Goal: Task Accomplishment & Management: Use online tool/utility

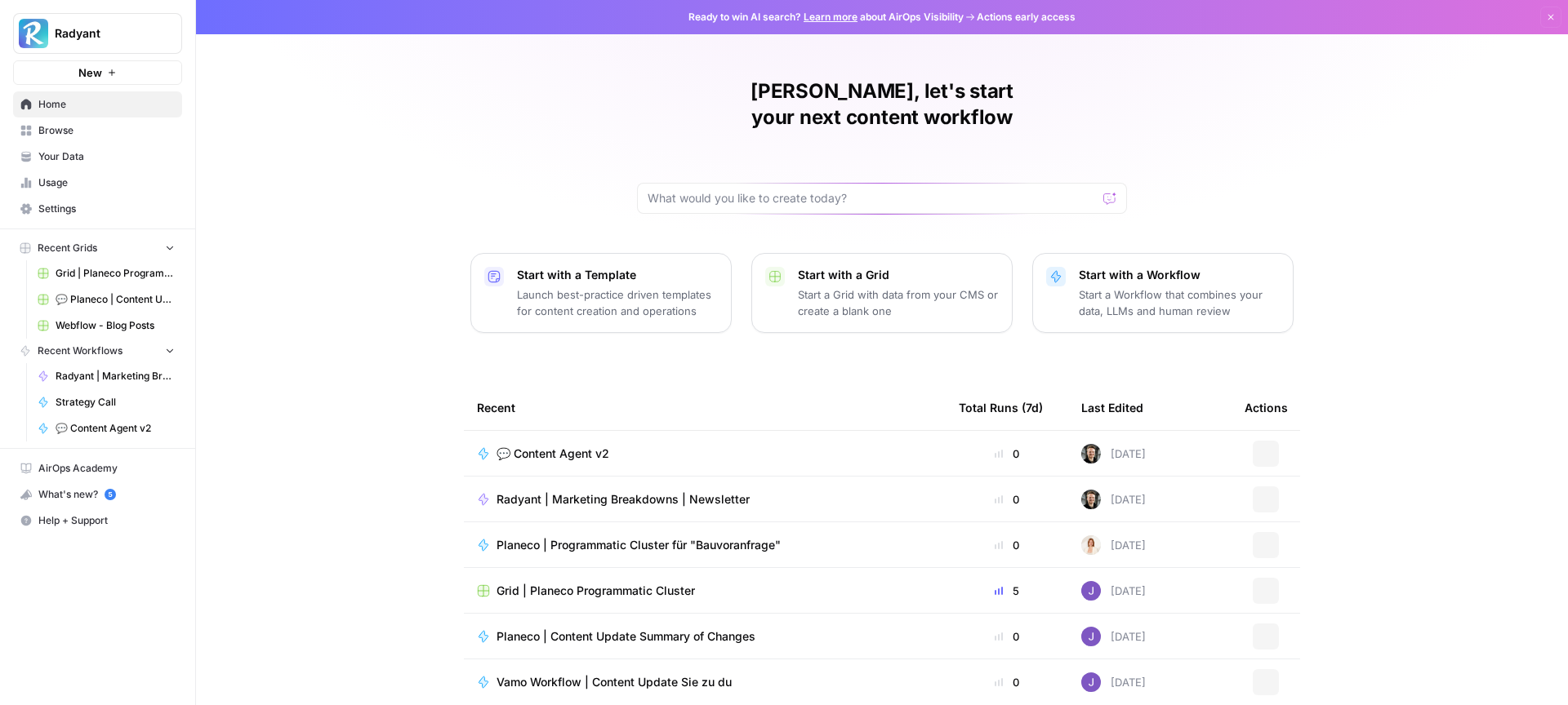
click at [117, 419] on link "💬 Content Agent v2" at bounding box center [106, 428] width 152 height 26
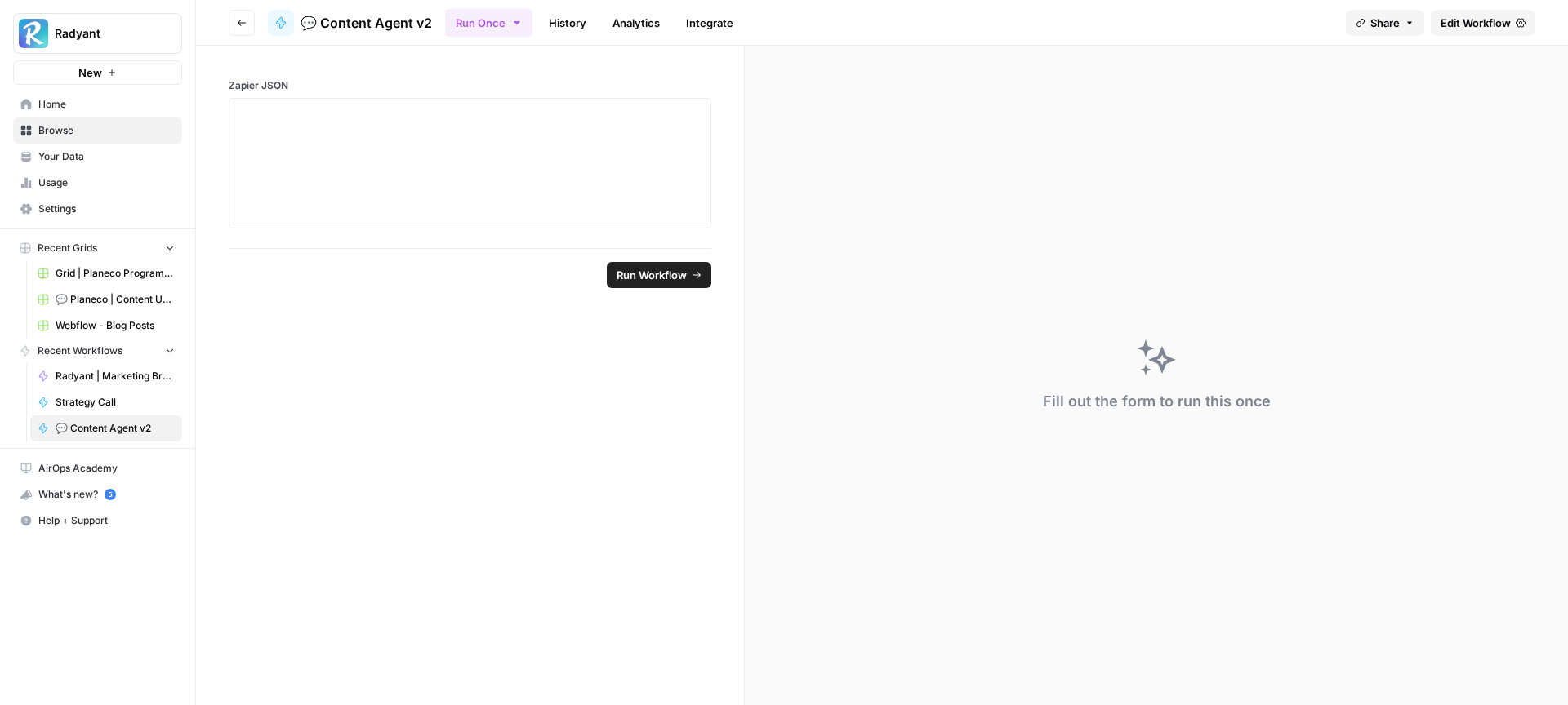
click at [1495, 15] on span "Edit Workflow" at bounding box center [1475, 23] width 70 height 16
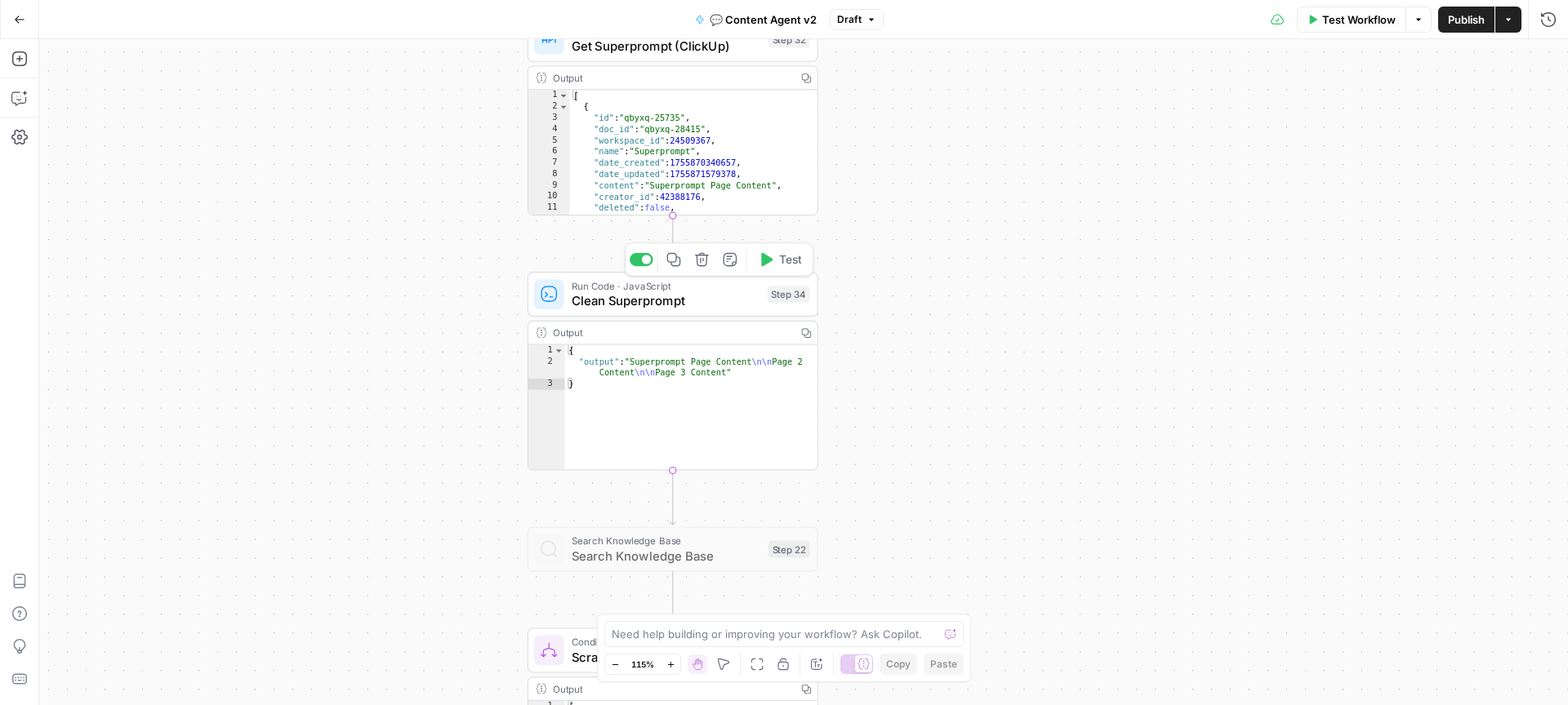
click at [663, 300] on span "Clean Superprompt" at bounding box center [665, 301] width 189 height 19
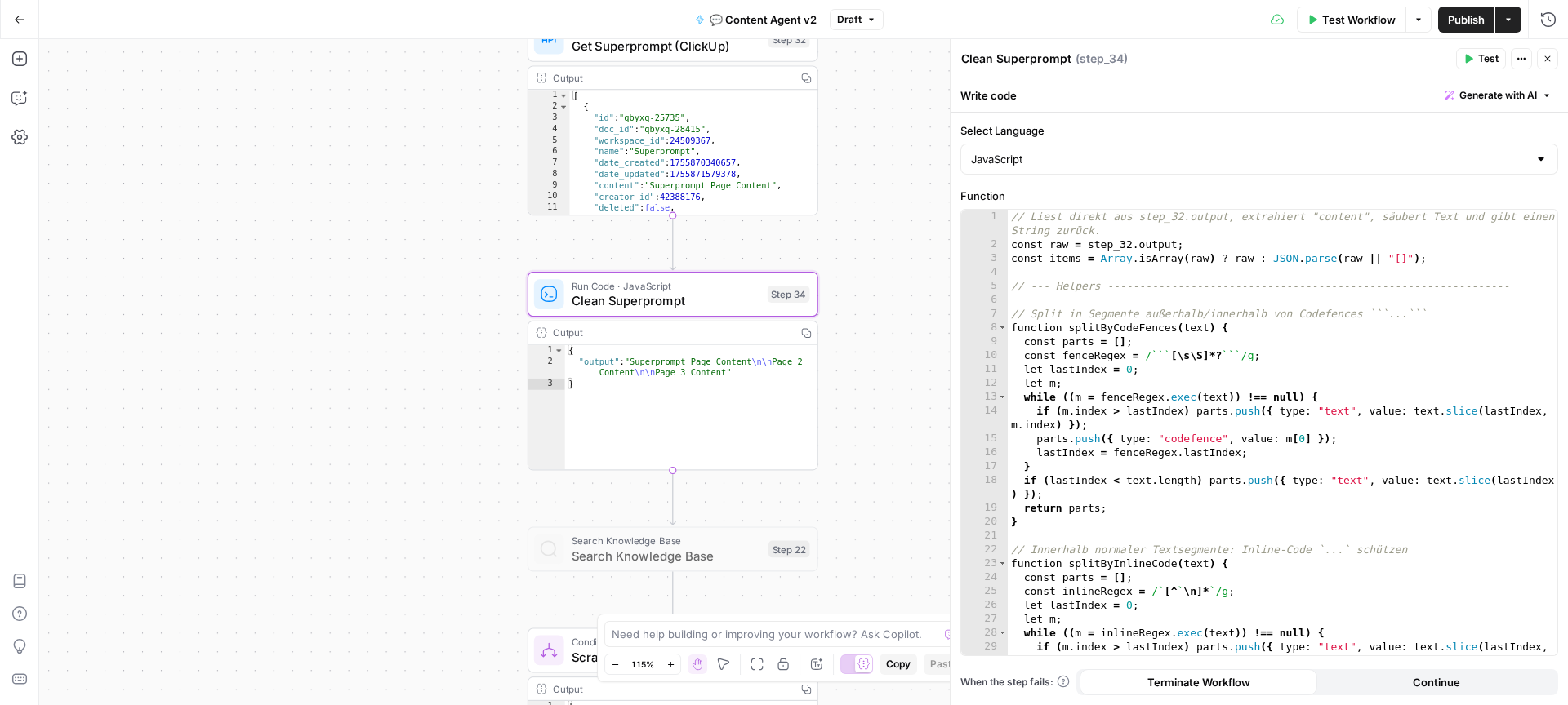
click at [1550, 56] on icon "button" at bounding box center [1547, 58] width 10 height 10
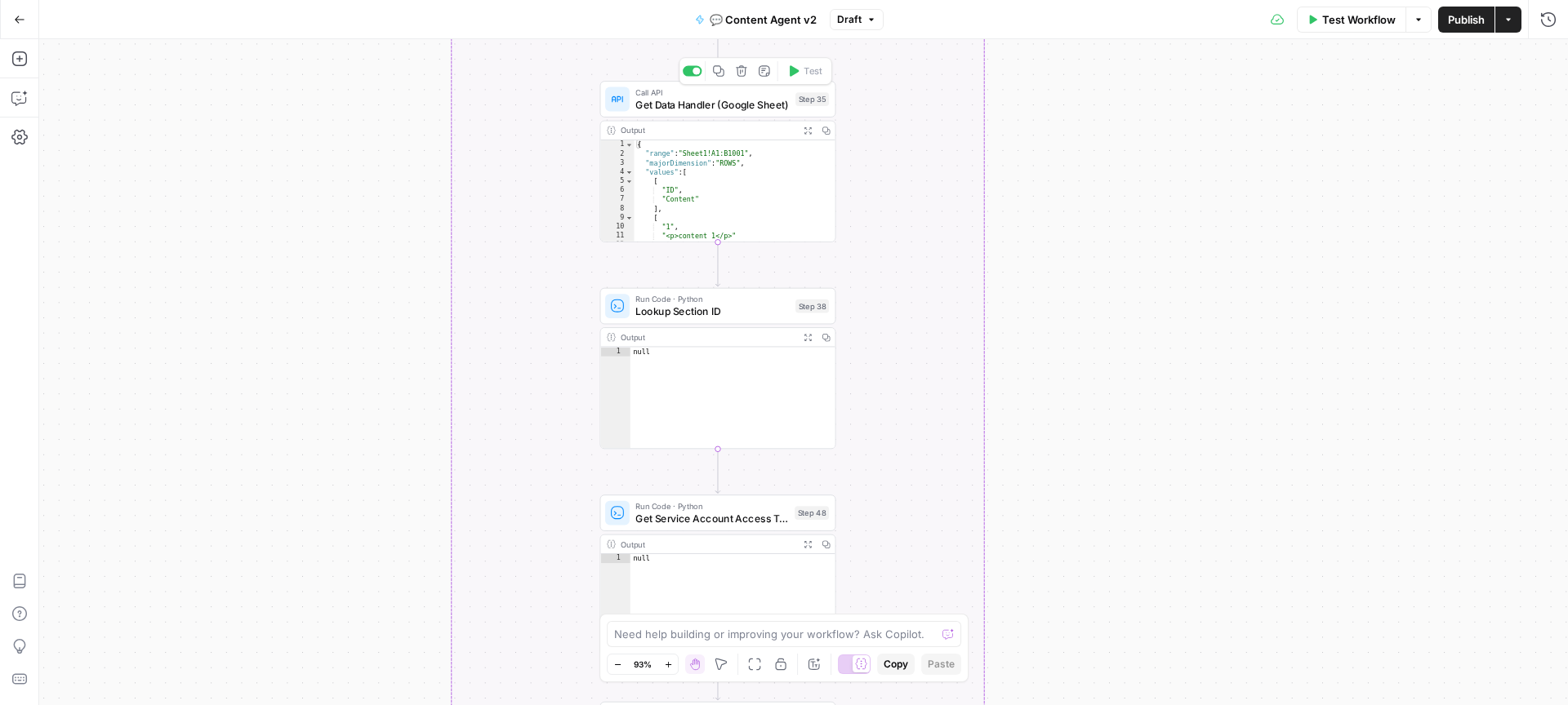
click at [689, 107] on span "Get Data Handler (Google Sheet)" at bounding box center [712, 105] width 153 height 15
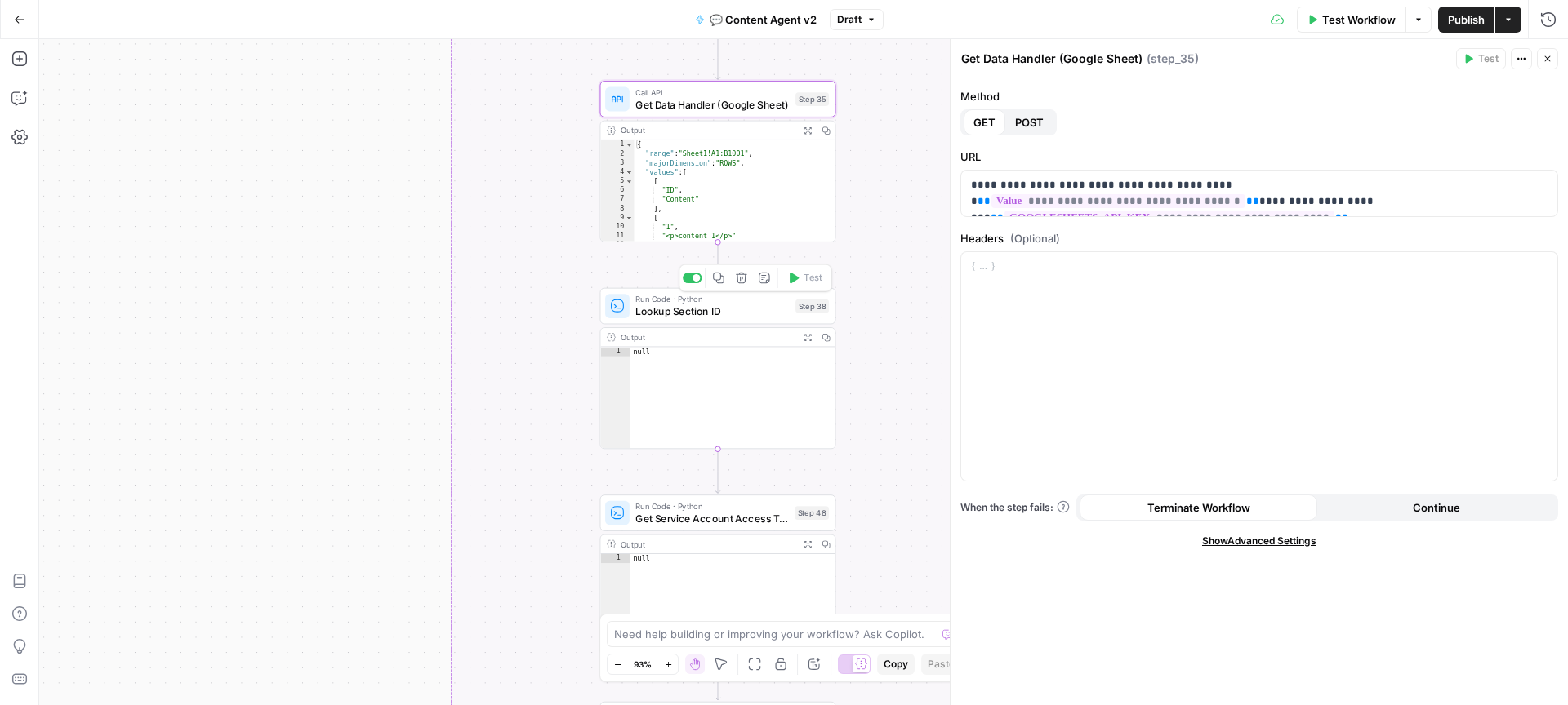
click at [707, 308] on span "Lookup Section ID" at bounding box center [712, 311] width 153 height 15
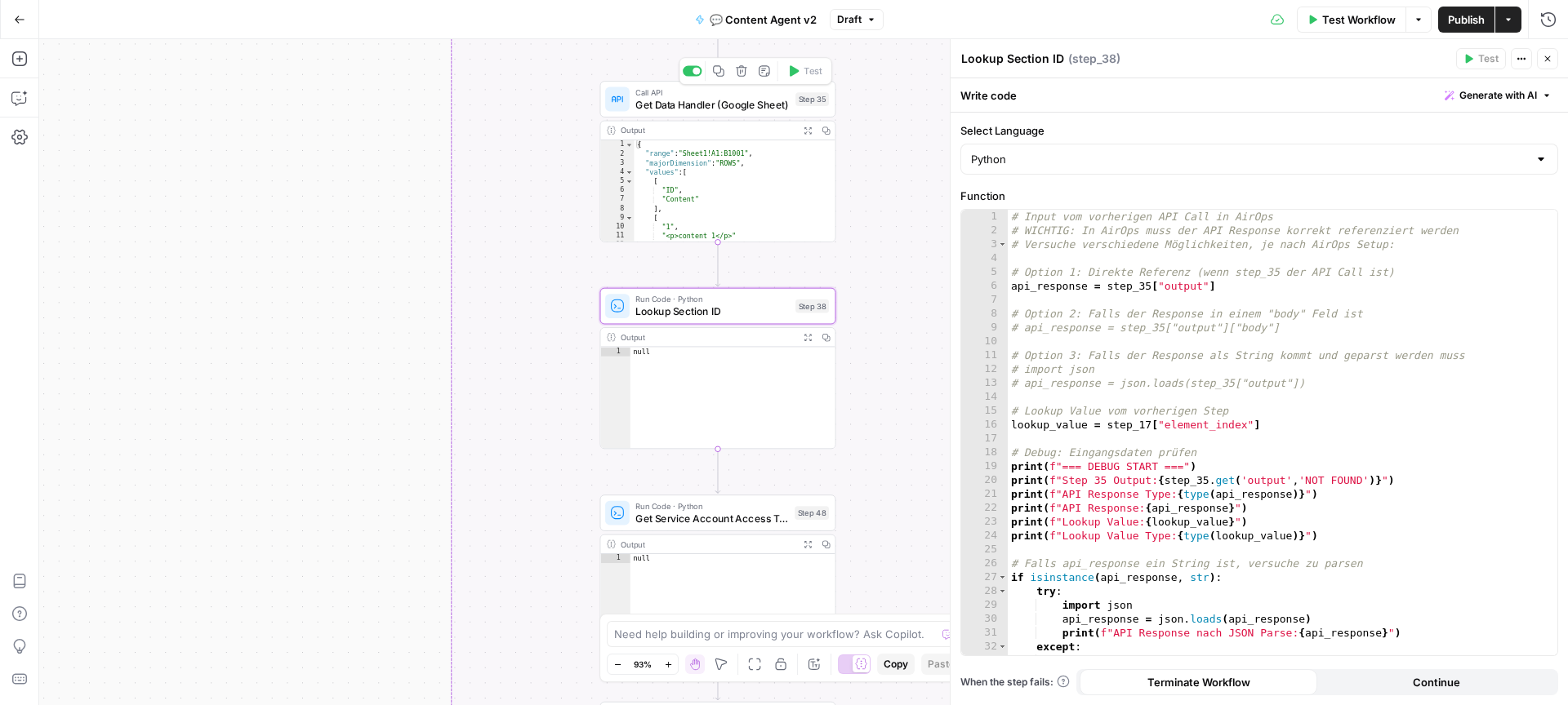
click at [705, 103] on span "Get Data Handler (Google Sheet)" at bounding box center [712, 105] width 153 height 15
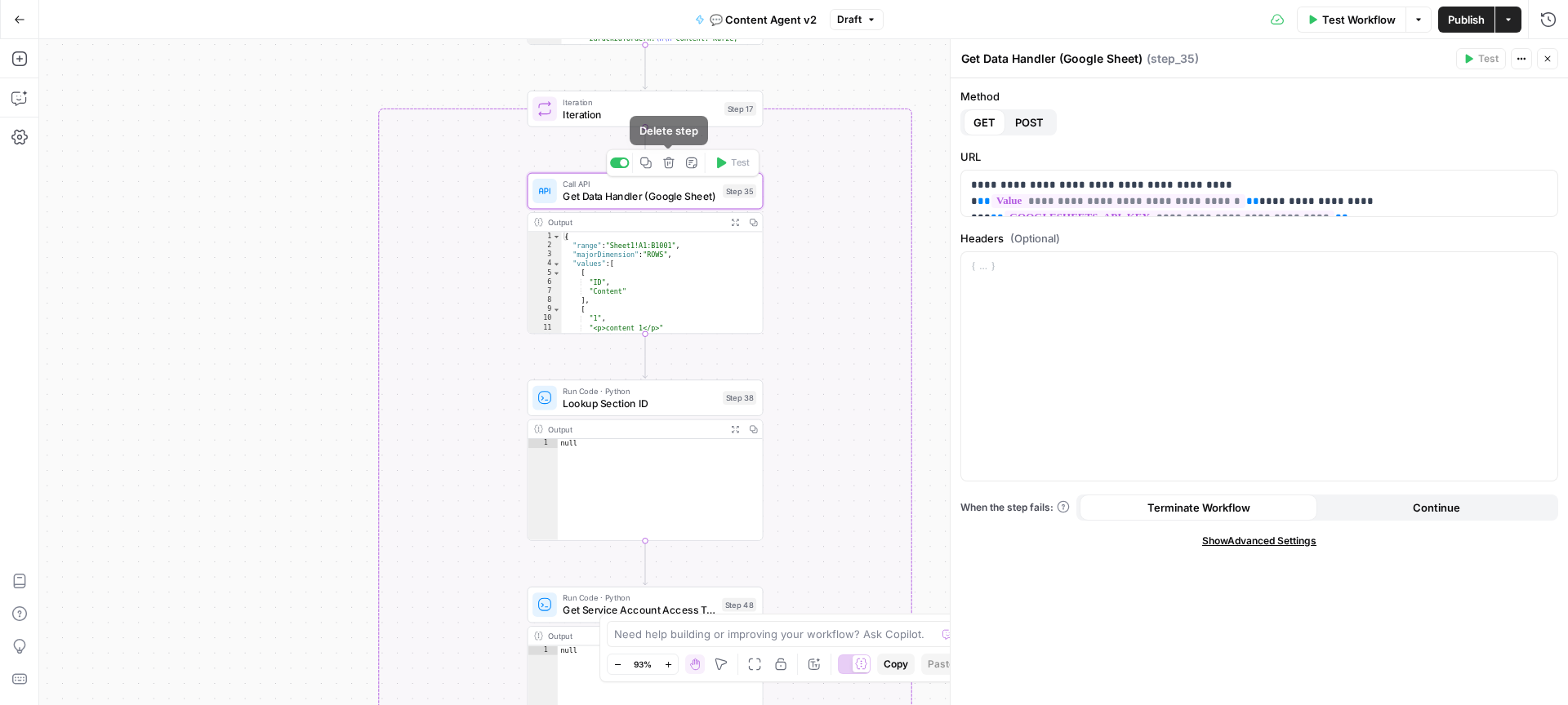
click at [692, 167] on icon "button" at bounding box center [692, 163] width 12 height 12
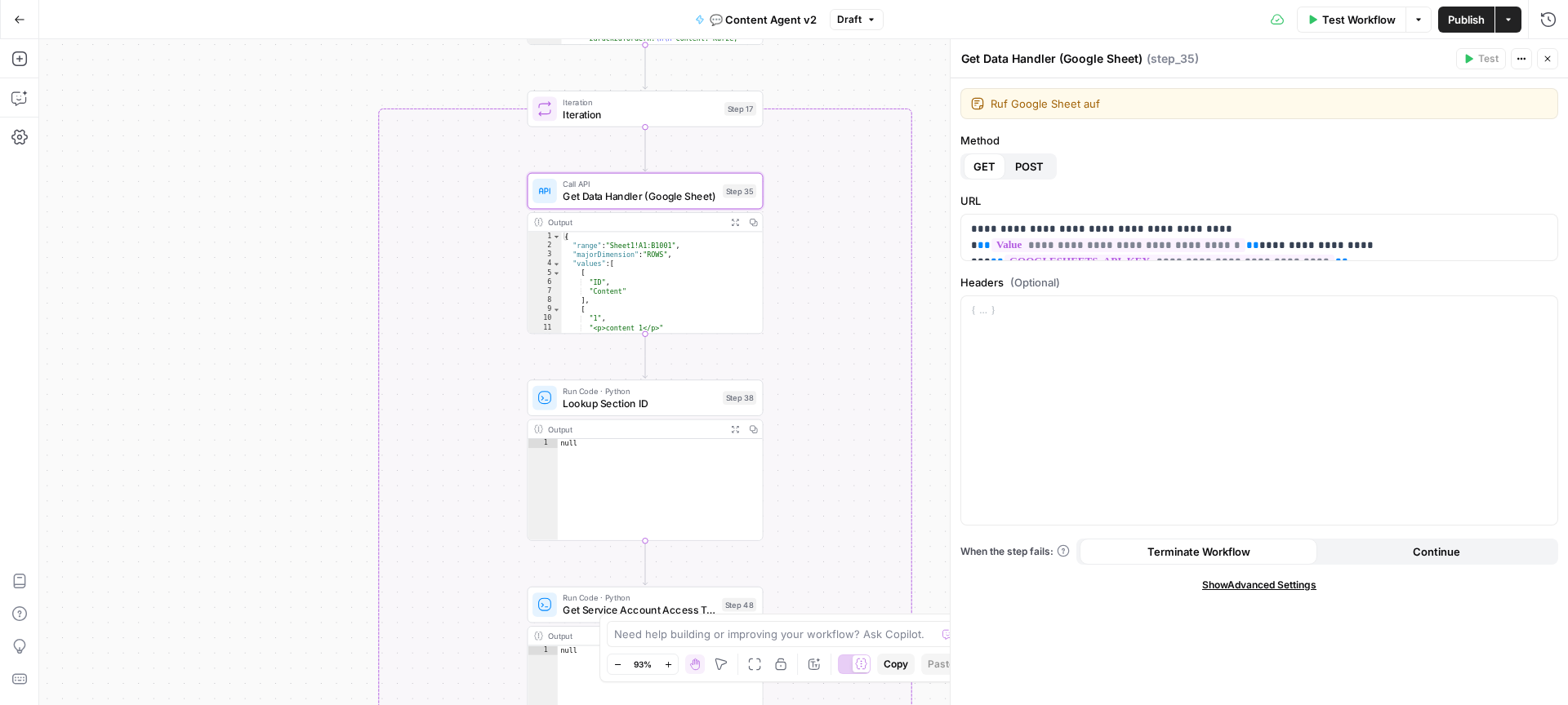
click at [1113, 107] on textarea "Ruf Google Sheet auf" at bounding box center [1268, 104] width 557 height 16
type textarea "Ruf Google Sheet auf"
click at [1056, 112] on div "Ruf Google Sheet auf Ruf Google Sheet auf" at bounding box center [1259, 104] width 598 height 31
click at [1056, 111] on textarea "Ruf Google Sheet auf" at bounding box center [1268, 104] width 557 height 16
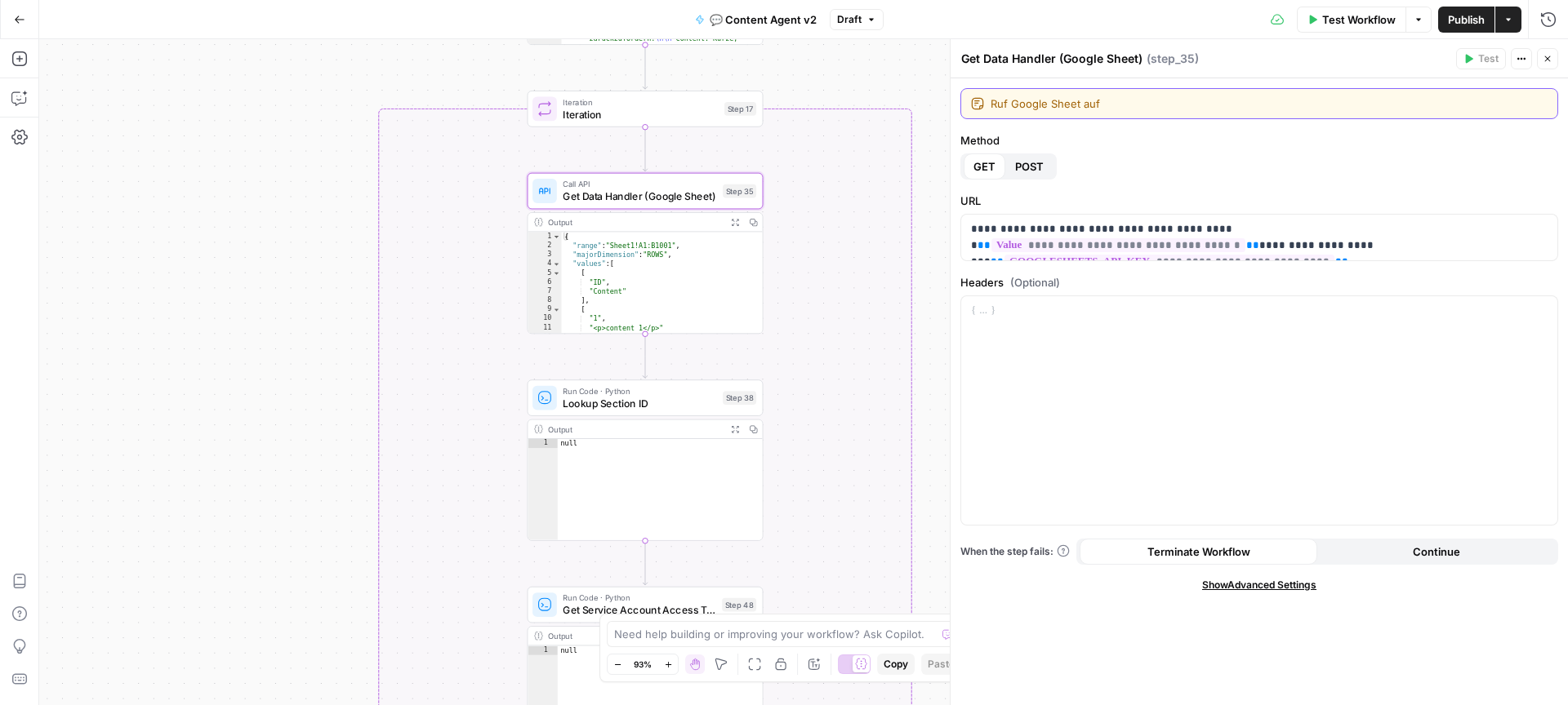
click at [1056, 111] on textarea "Ruf Google Sheet auf" at bounding box center [1268, 104] width 557 height 16
click at [665, 403] on span "Lookup Section ID" at bounding box center [640, 404] width 153 height 15
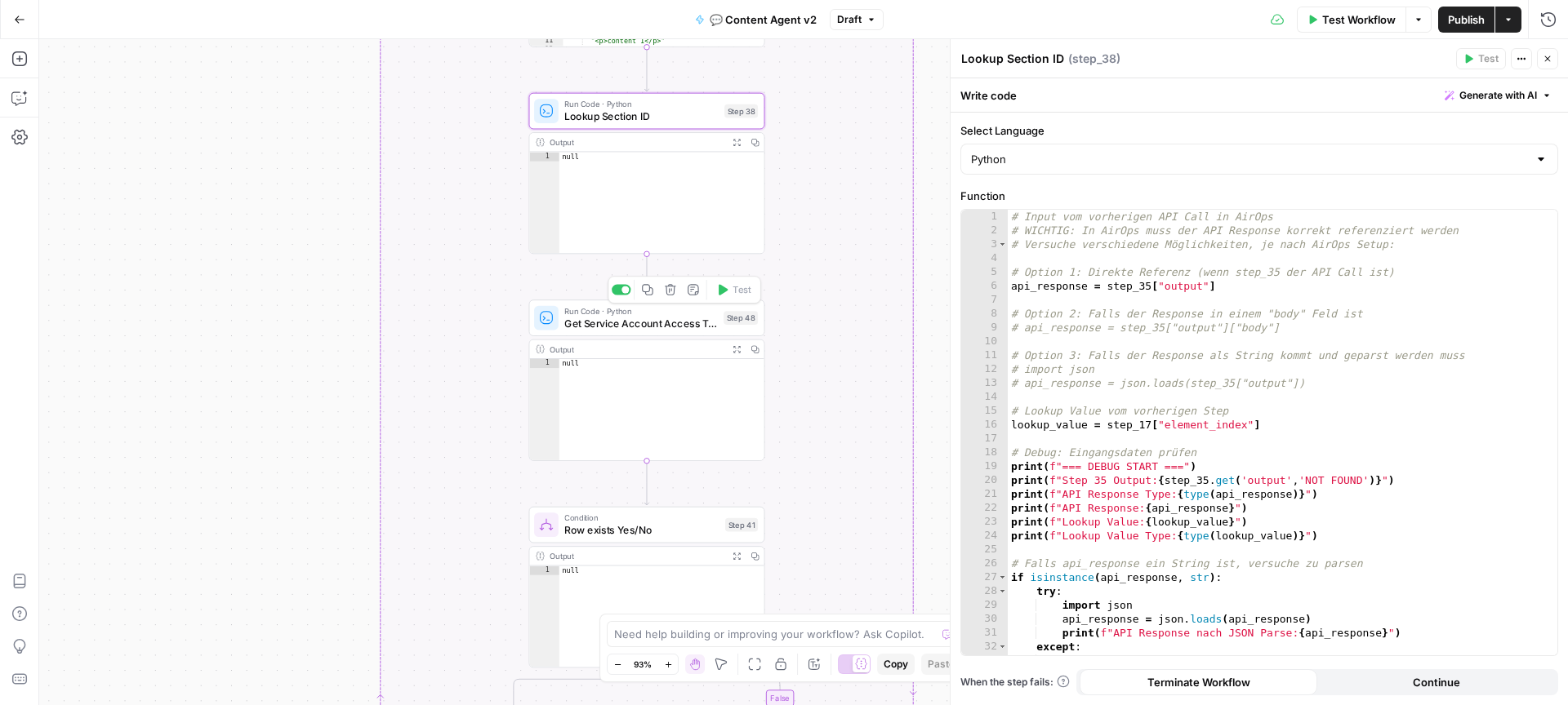
click at [663, 329] on span "Get Service Account Access Token" at bounding box center [641, 323] width 153 height 15
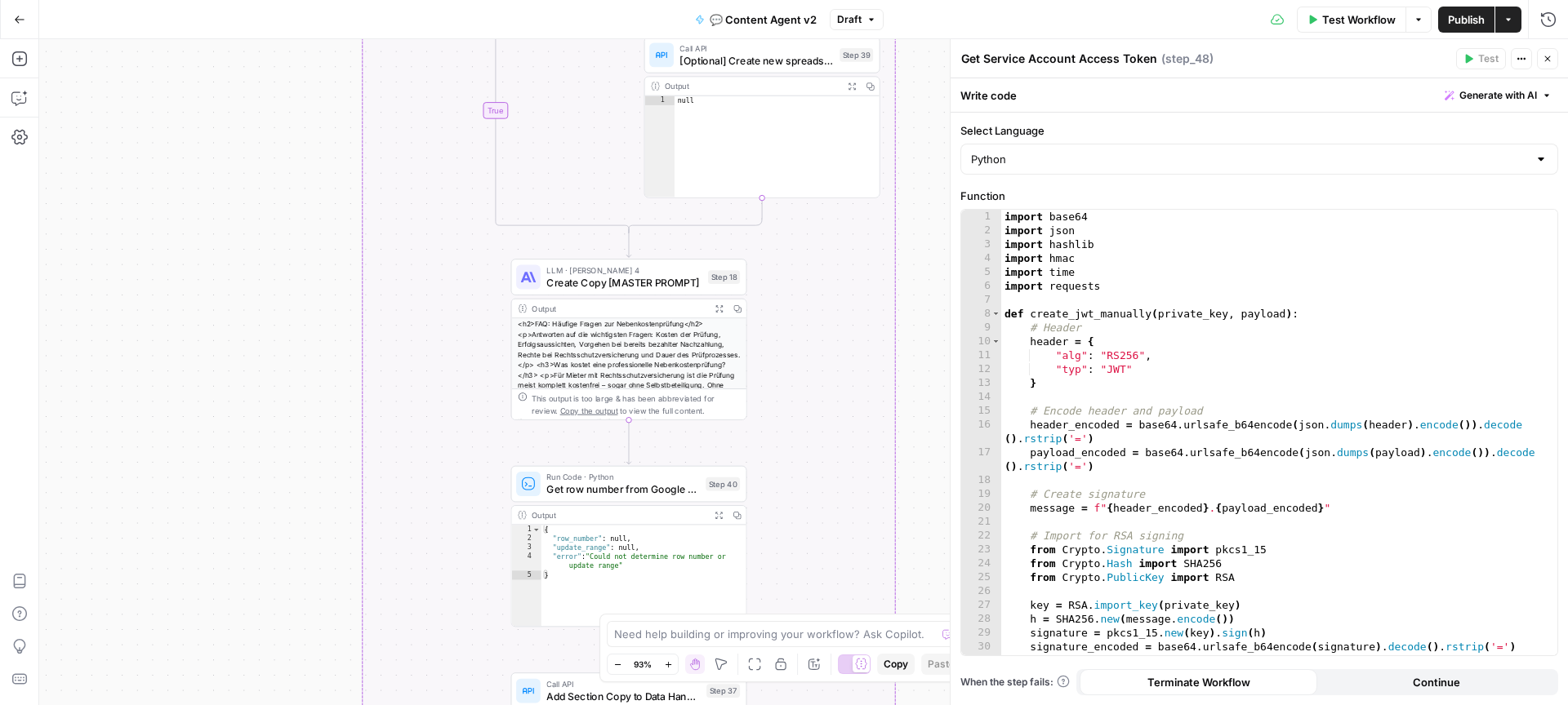
click at [641, 278] on span "Create Copy [MASTER PROMPT]" at bounding box center [624, 282] width 155 height 15
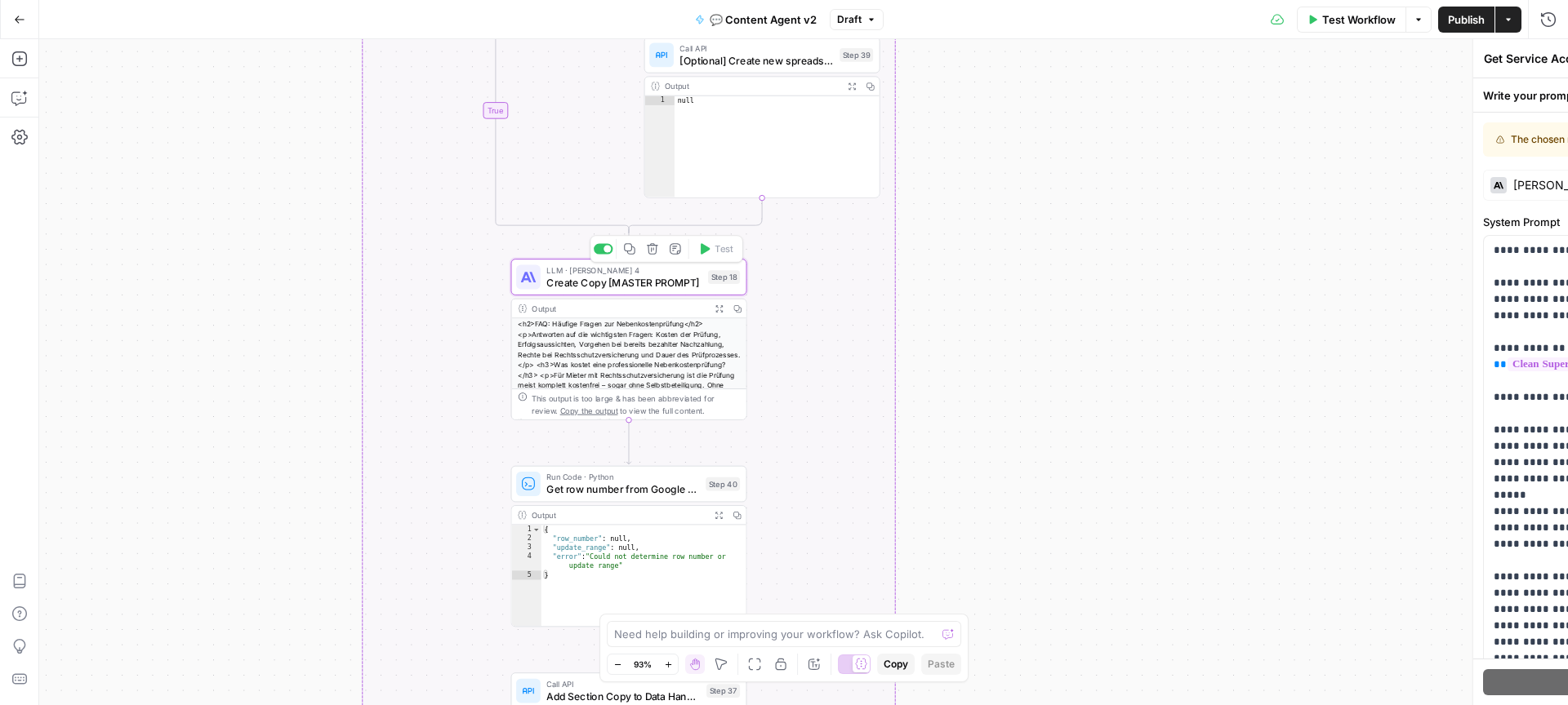
type textarea "Create Copy [MASTER PROMPT]"
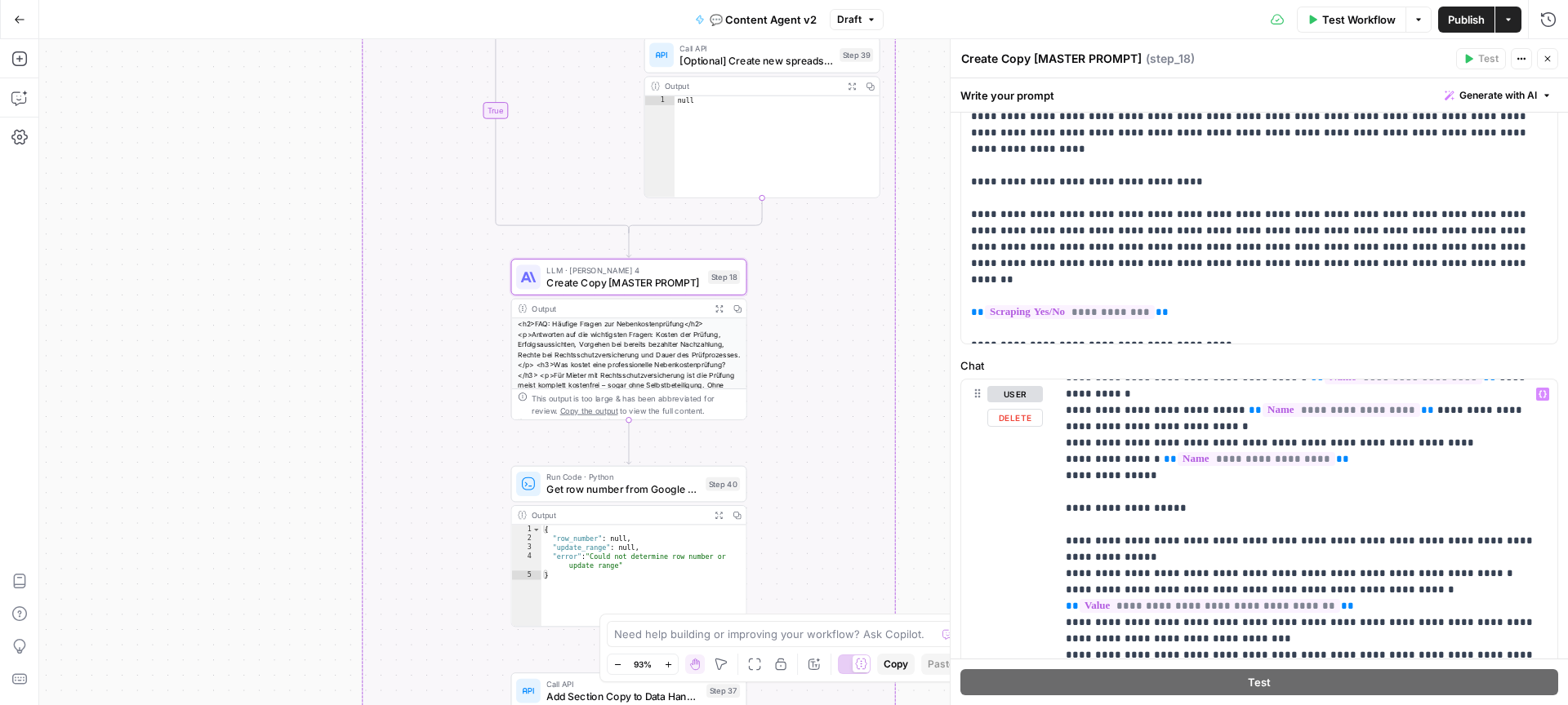
scroll to position [411, 0]
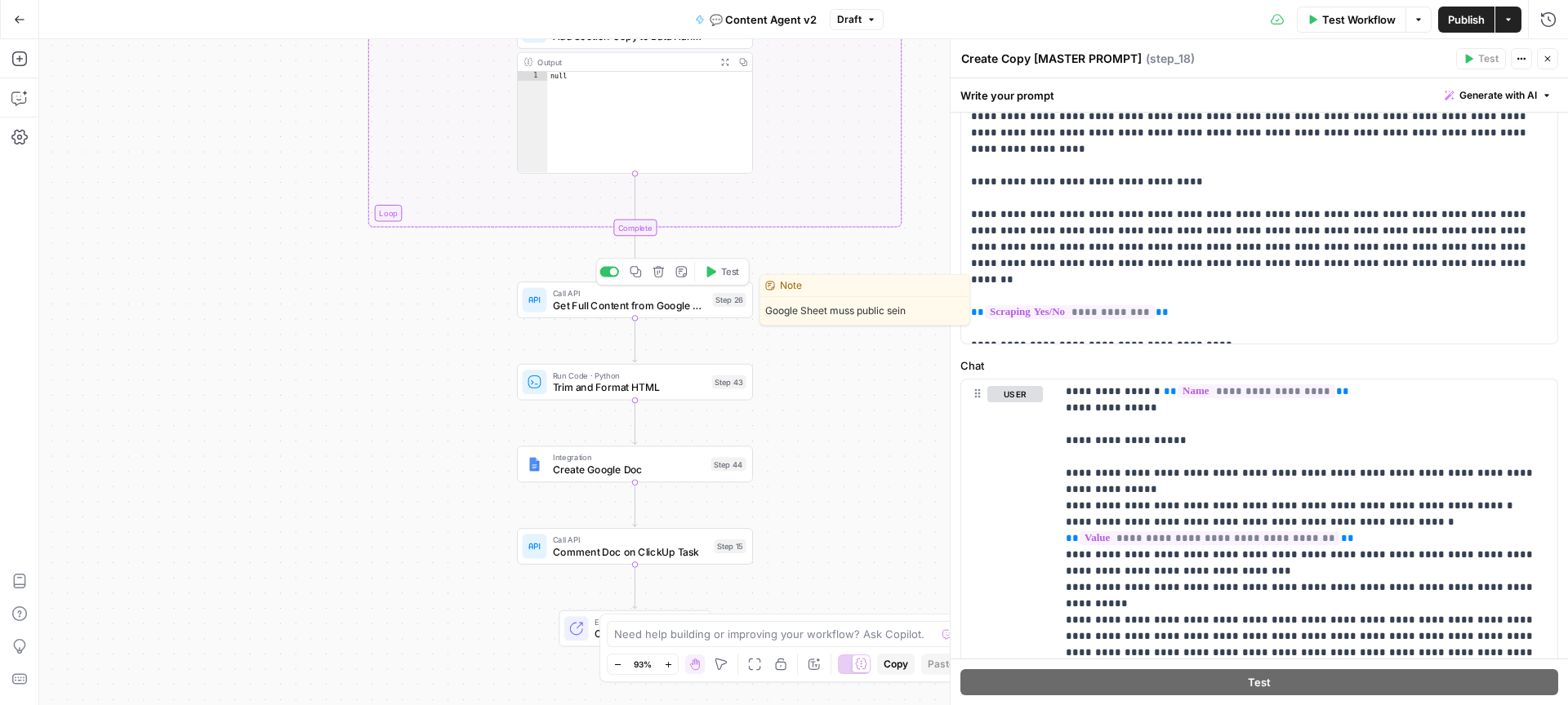
click at [647, 305] on span "Get Full Content from Google Sheet" at bounding box center [630, 305] width 153 height 15
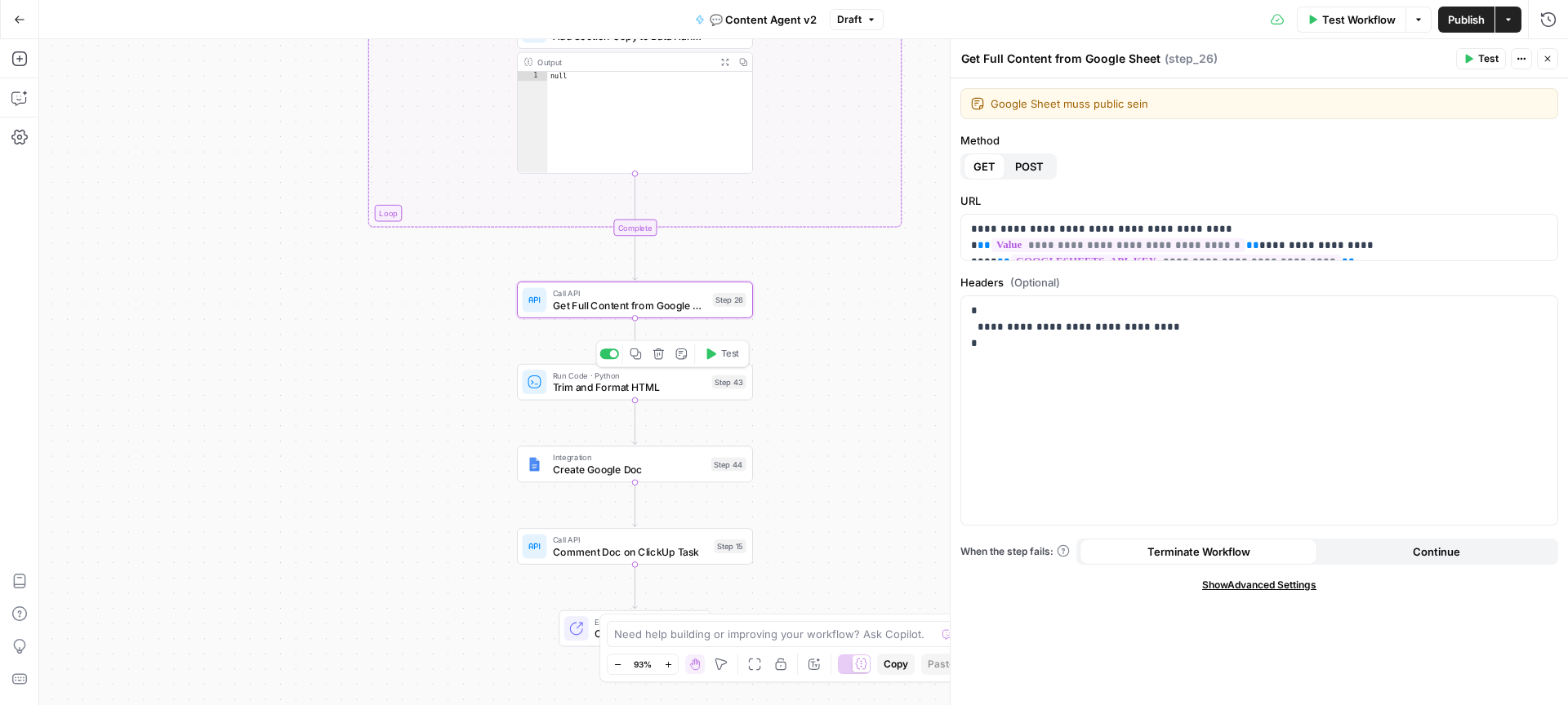
click at [642, 393] on span "Trim and Format HTML" at bounding box center [630, 387] width 153 height 15
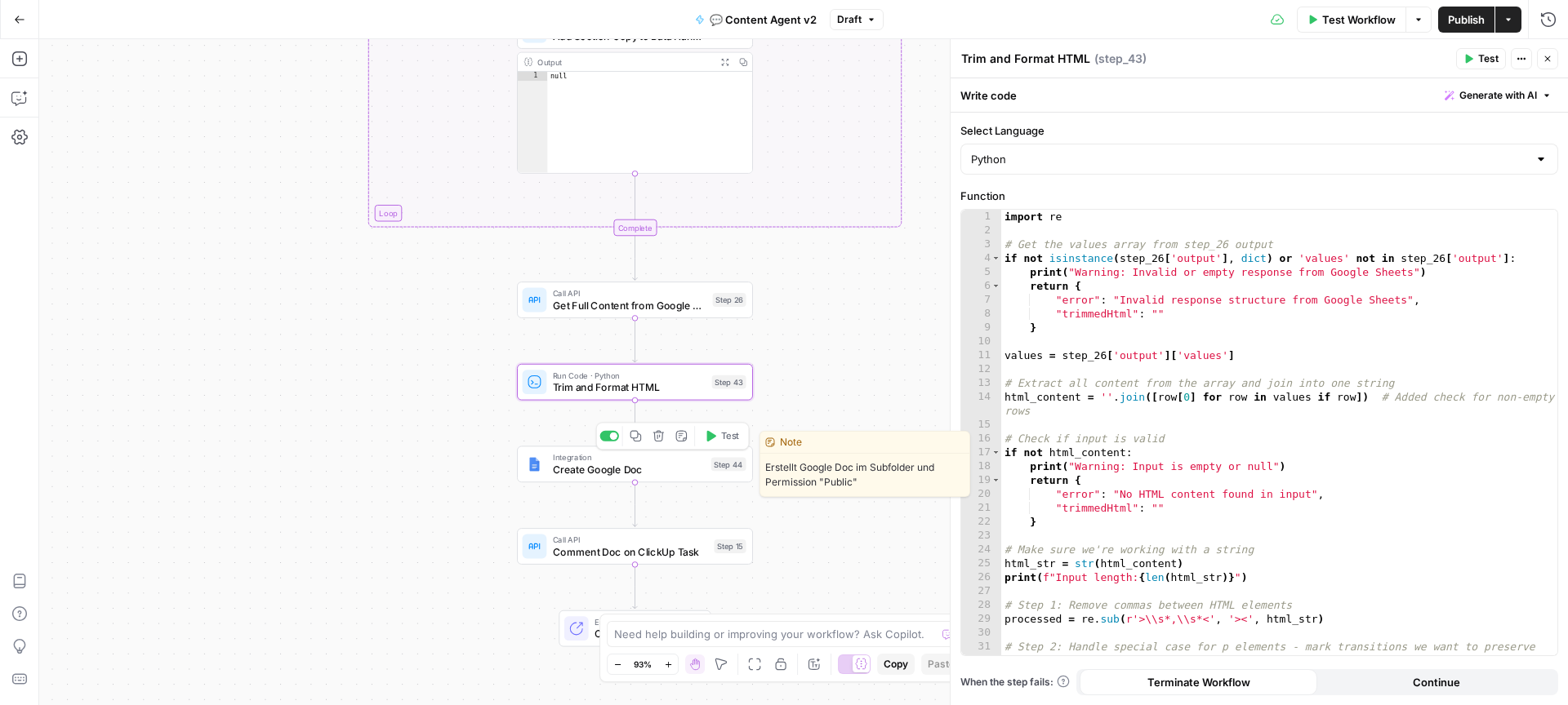
click at [640, 473] on span "Create Google Doc" at bounding box center [629, 469] width 152 height 15
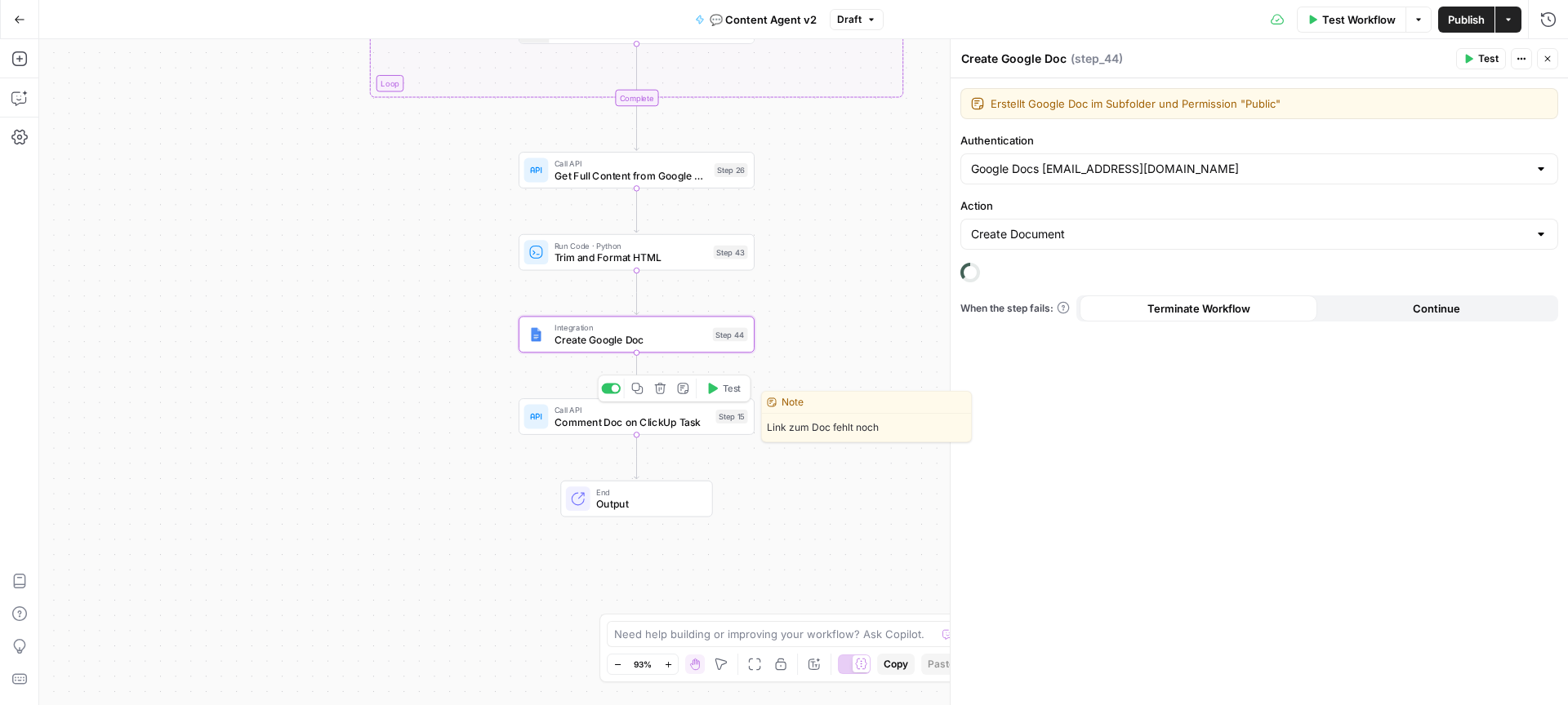
click at [650, 433] on div "Call API Comment Doc on ClickUp Task Step 15 Copy step Delete step Edit Note Te…" at bounding box center [636, 416] width 236 height 36
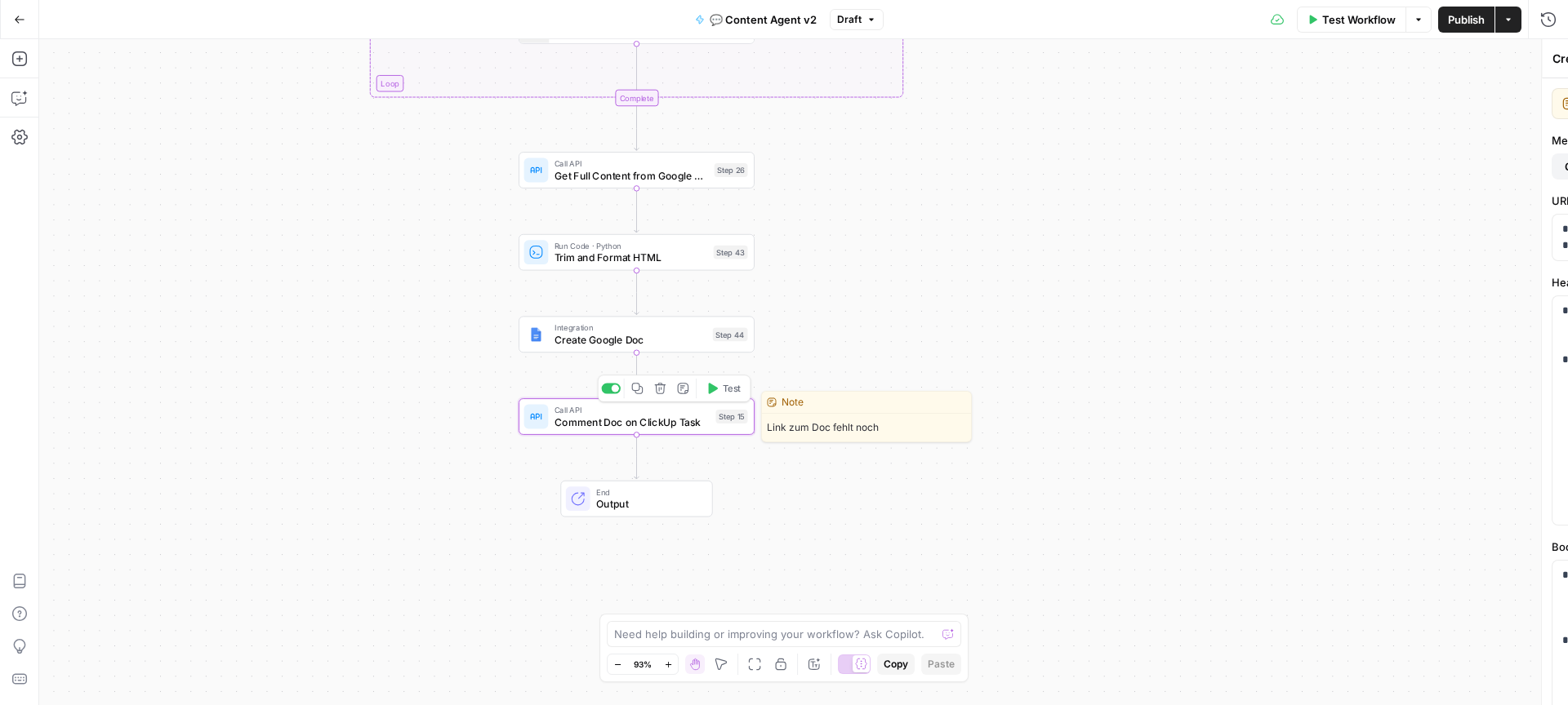
type textarea "Comment Doc on ClickUp Task"
